Goal: Information Seeking & Learning: Understand process/instructions

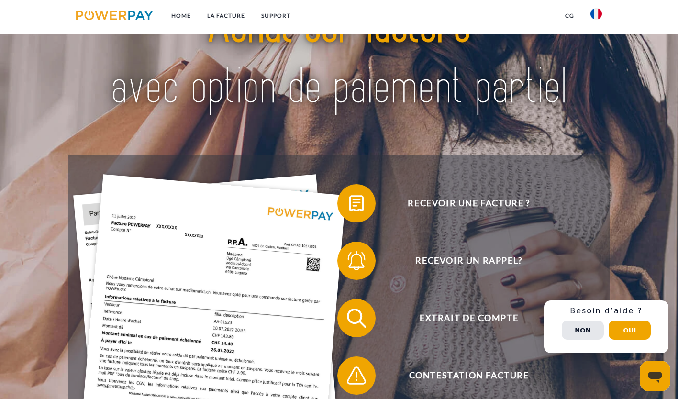
click at [390, 110] on img at bounding box center [339, 57] width 474 height 155
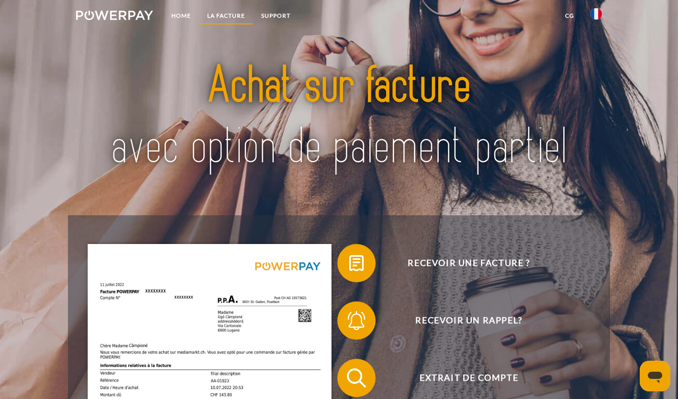
click at [228, 13] on link "LA FACTURE" at bounding box center [226, 15] width 54 height 17
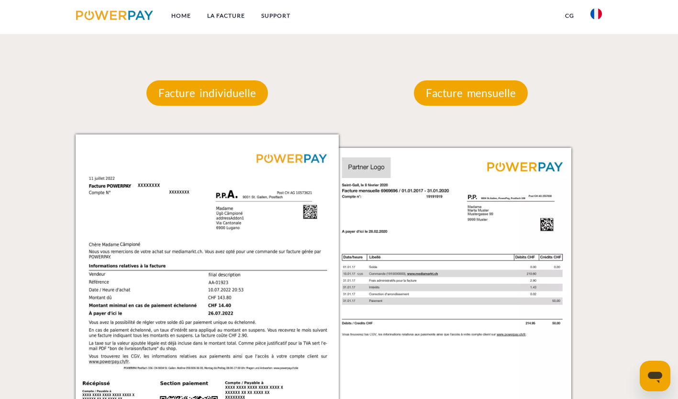
click at [235, 146] on img at bounding box center [208, 321] width 264 height 373
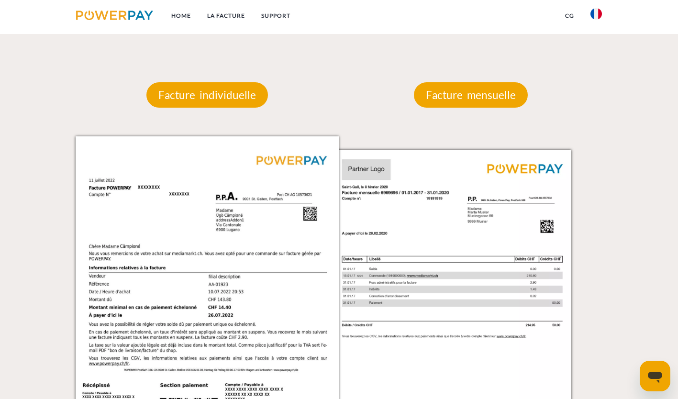
scroll to position [846, 0]
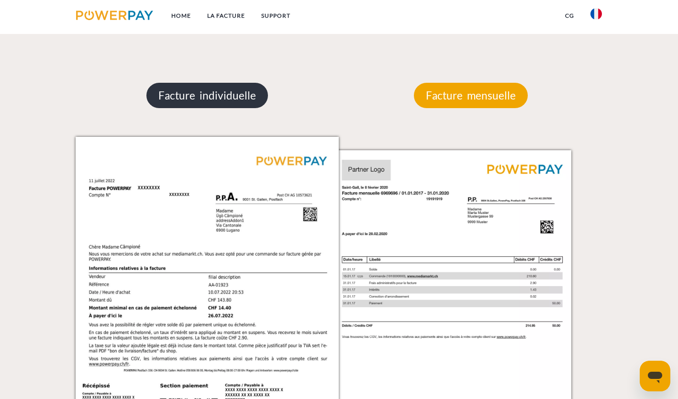
click at [217, 100] on p "Facture individuelle" at bounding box center [208, 96] width 122 height 26
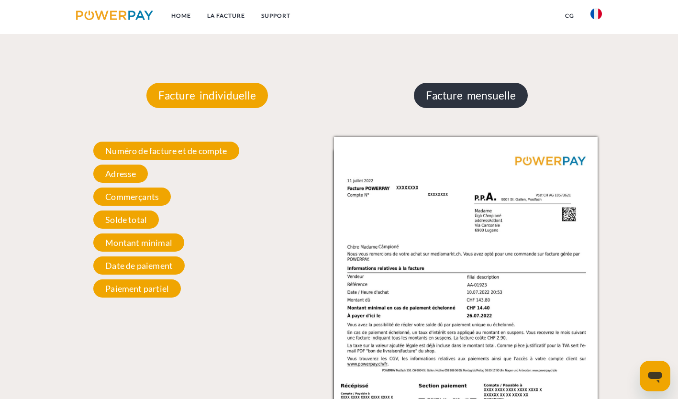
click at [428, 101] on p "Facture mensuelle" at bounding box center [471, 96] width 114 height 26
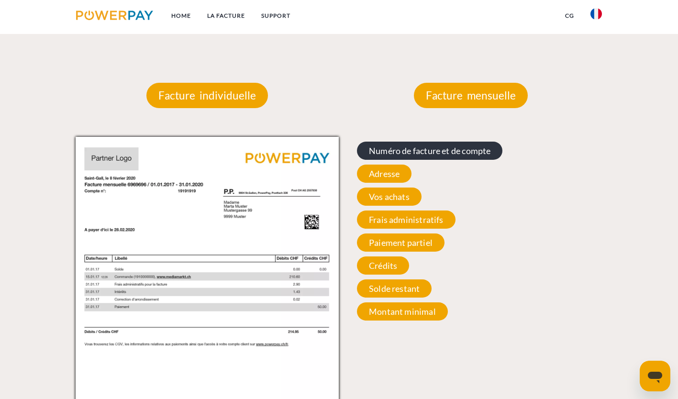
click at [427, 154] on span "Numéro de facture et de compte" at bounding box center [430, 151] width 146 height 18
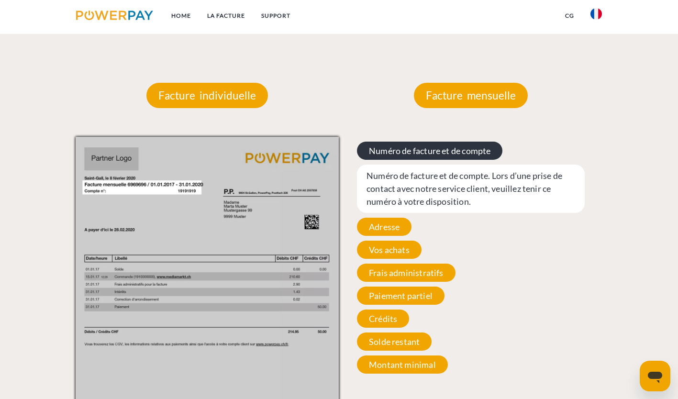
click at [427, 154] on span "Numéro de facture et de compte" at bounding box center [430, 151] width 146 height 18
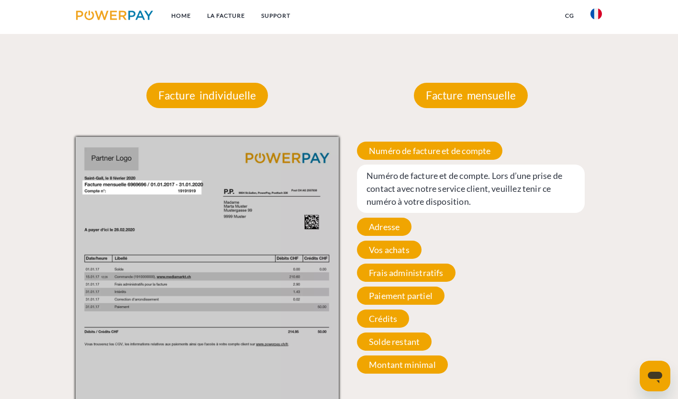
drag, startPoint x: 427, startPoint y: 154, endPoint x: 383, endPoint y: 338, distance: 190.0
click at [383, 338] on span "Solde restant" at bounding box center [394, 342] width 75 height 18
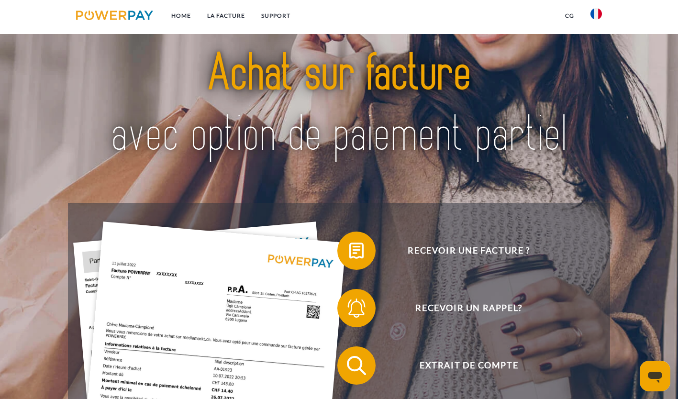
scroll to position [0, 0]
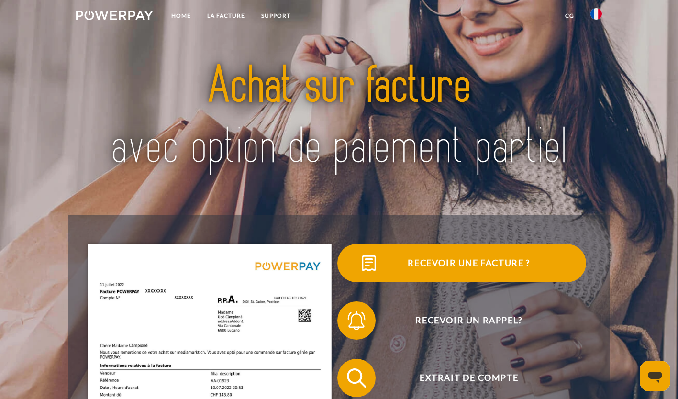
click at [429, 263] on span "Recevoir une facture ?" at bounding box center [469, 263] width 235 height 38
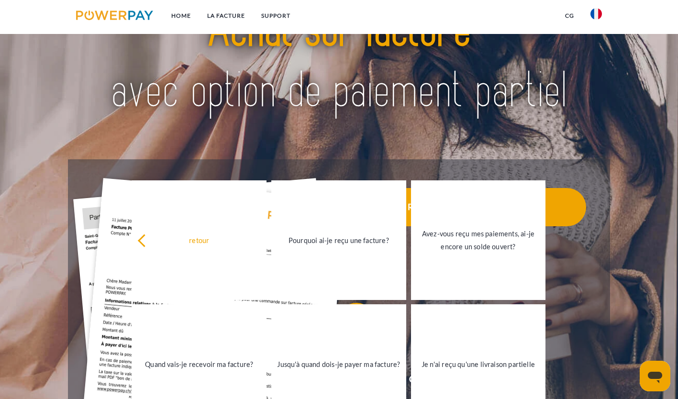
scroll to position [78, 0]
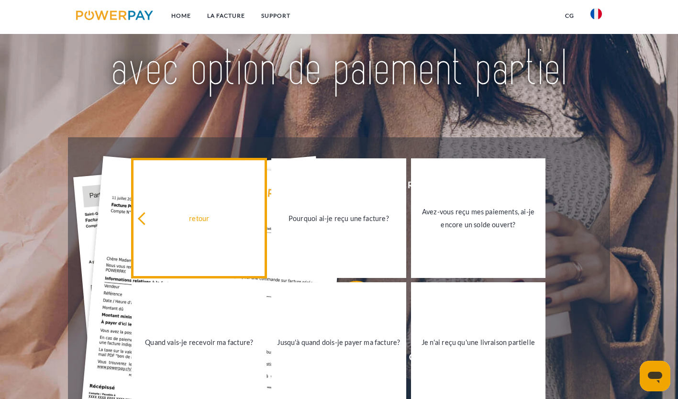
click at [203, 215] on div "retour" at bounding box center [199, 218] width 124 height 13
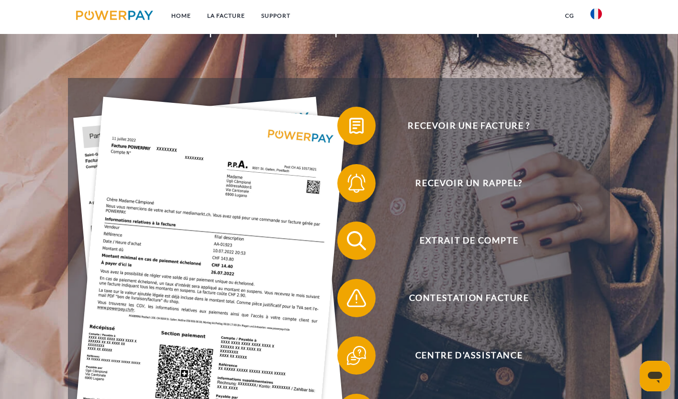
scroll to position [142, 0]
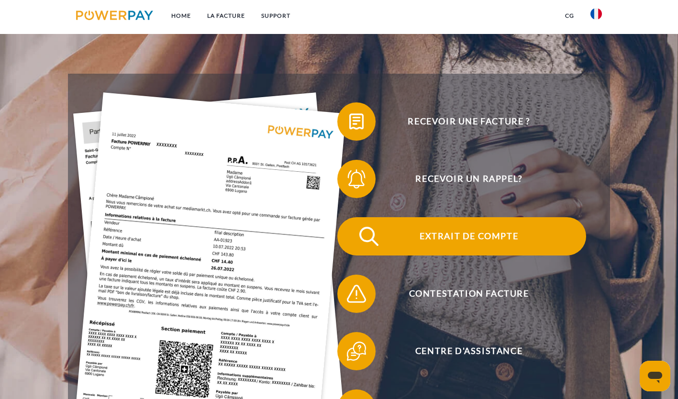
click at [454, 237] on span "Extrait de compte" at bounding box center [469, 236] width 235 height 38
